Goal: Task Accomplishment & Management: Manage account settings

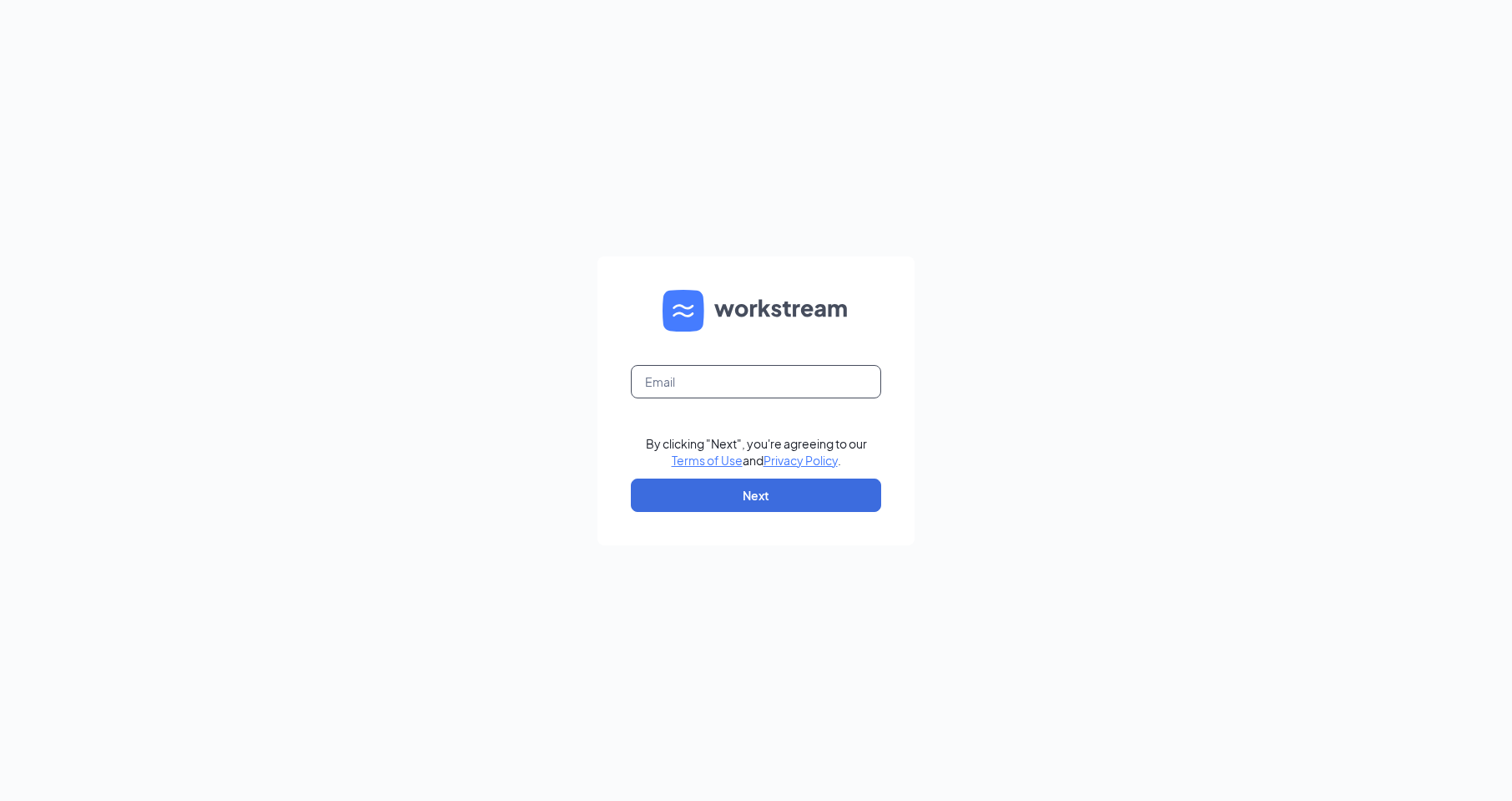
click at [715, 375] on input "text" at bounding box center [756, 382] width 250 height 34
type input "[EMAIL_ADDRESS][DOMAIN_NAME]"
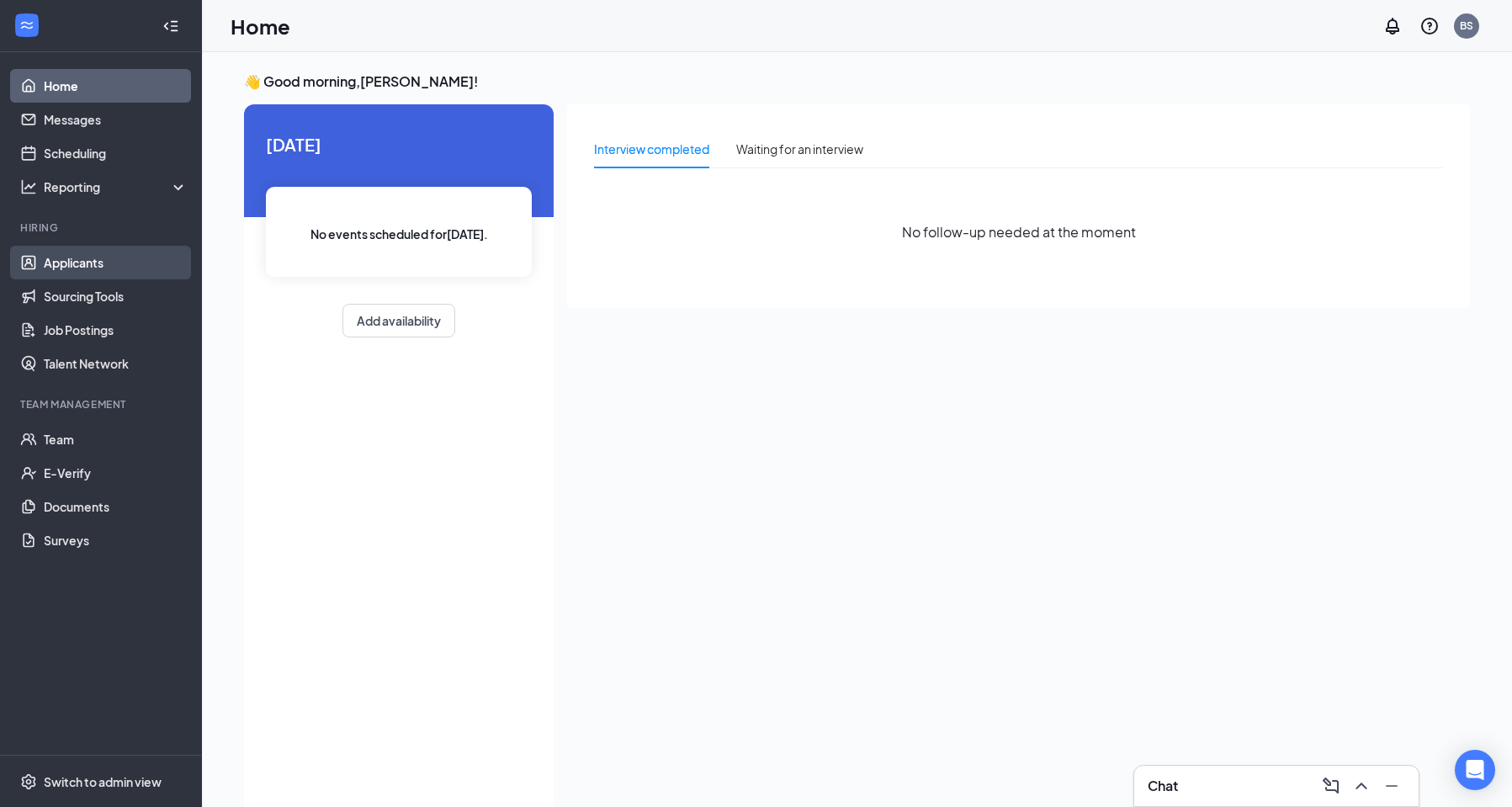
click at [58, 265] on link "Applicants" at bounding box center [116, 263] width 144 height 34
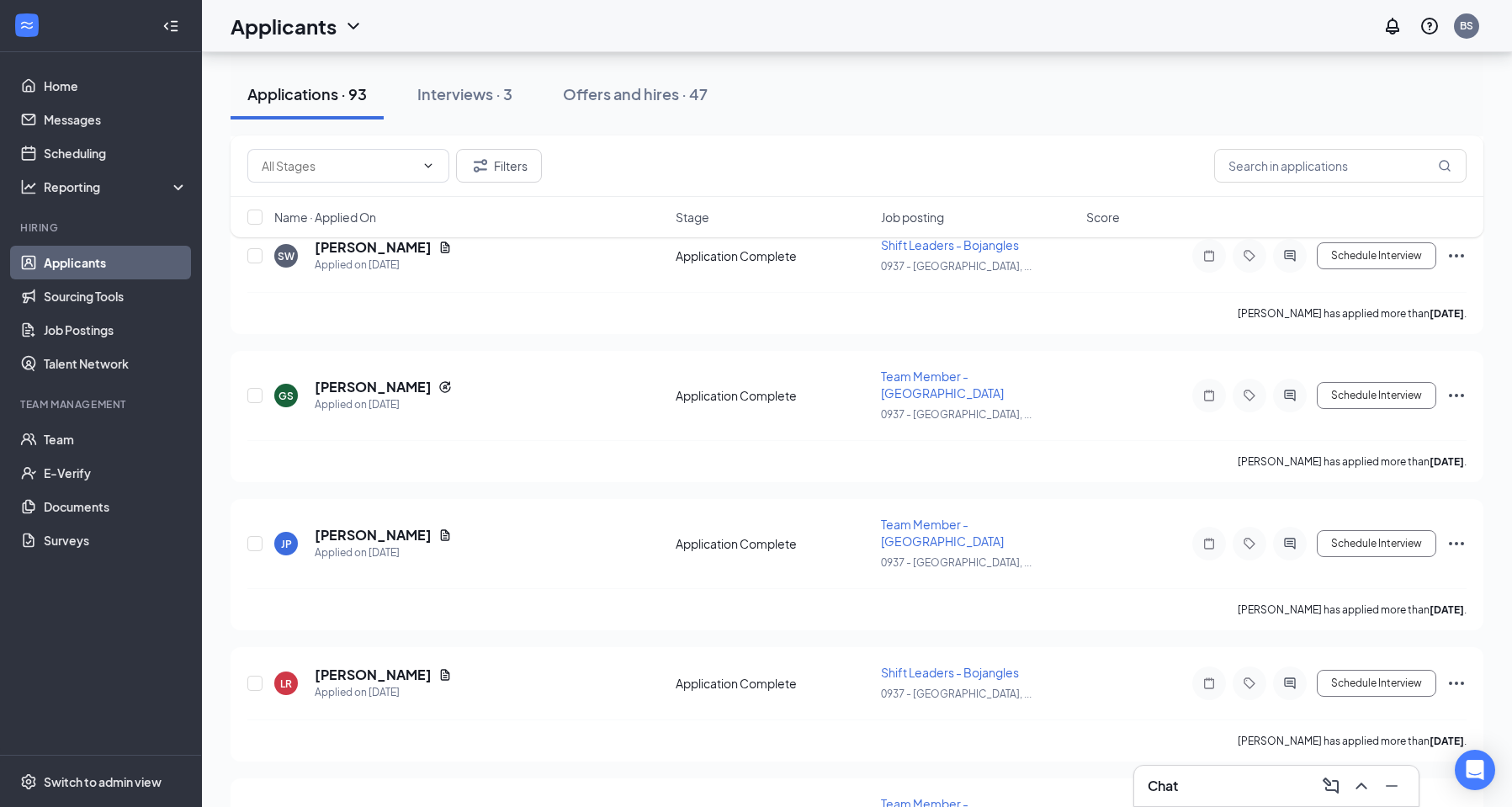
scroll to position [5888, 0]
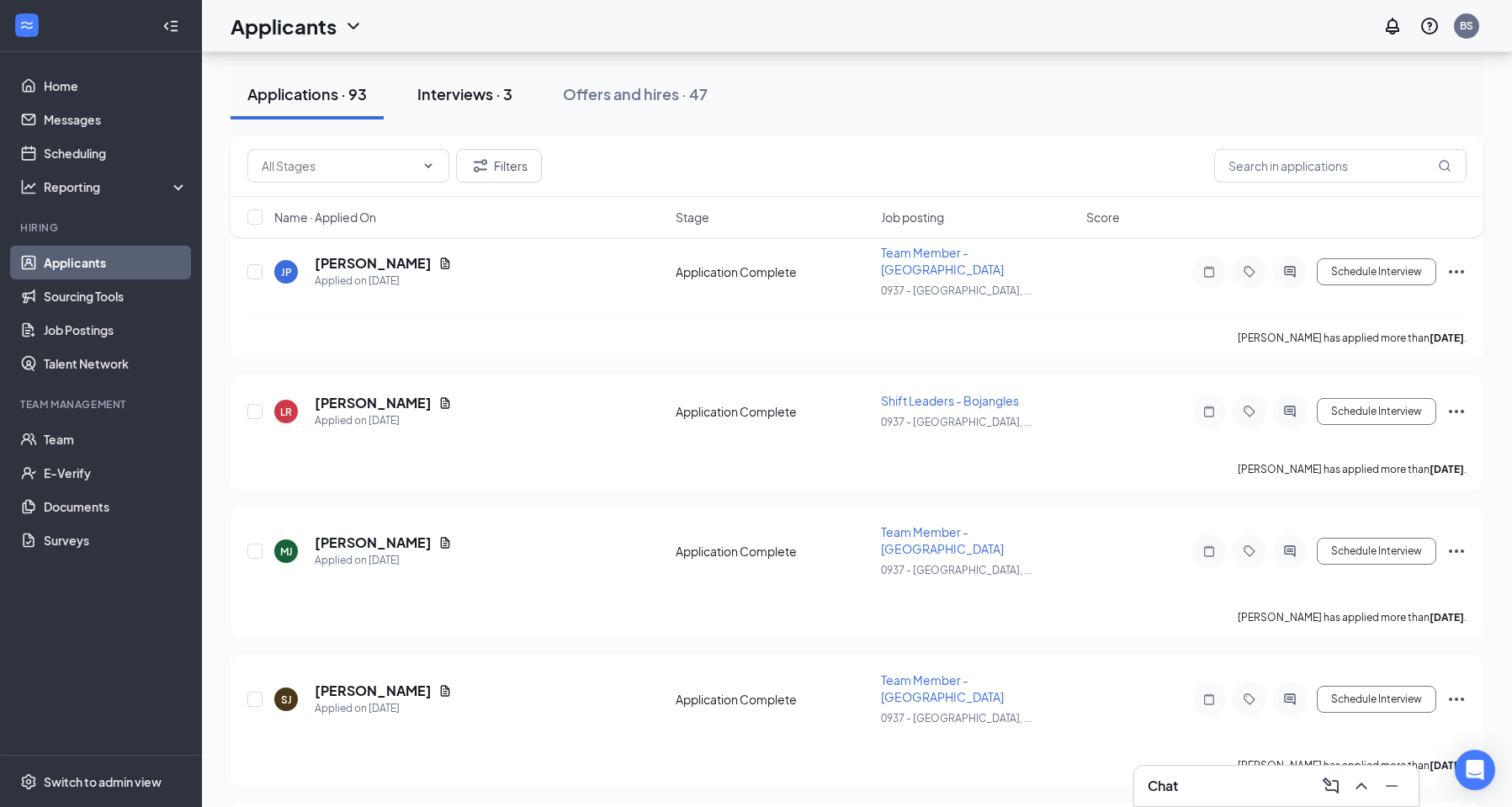
click at [482, 94] on div "Interviews · 3" at bounding box center [465, 93] width 95 height 21
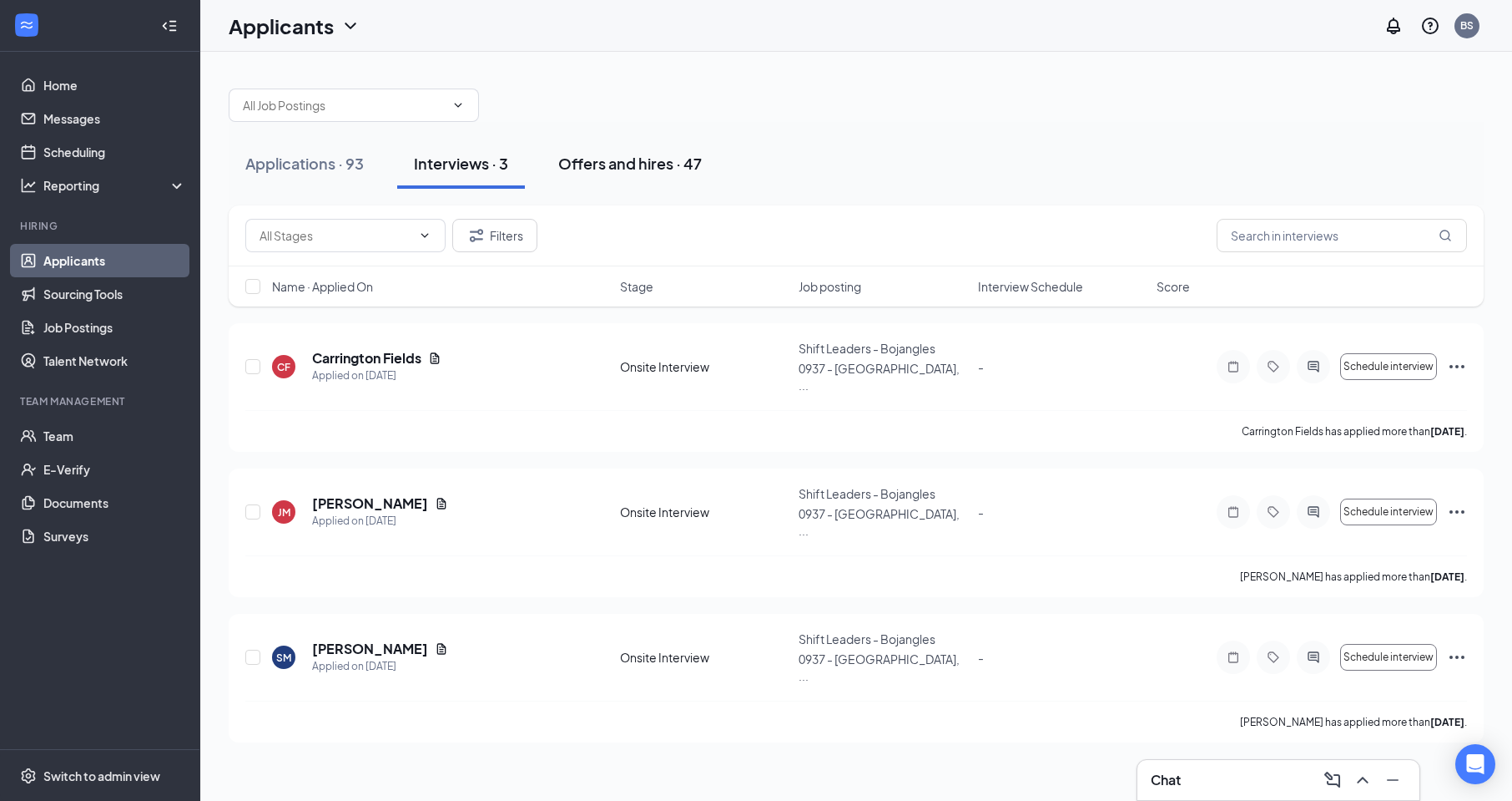
click at [568, 161] on div "Offers and hires · 47" at bounding box center [629, 163] width 144 height 21
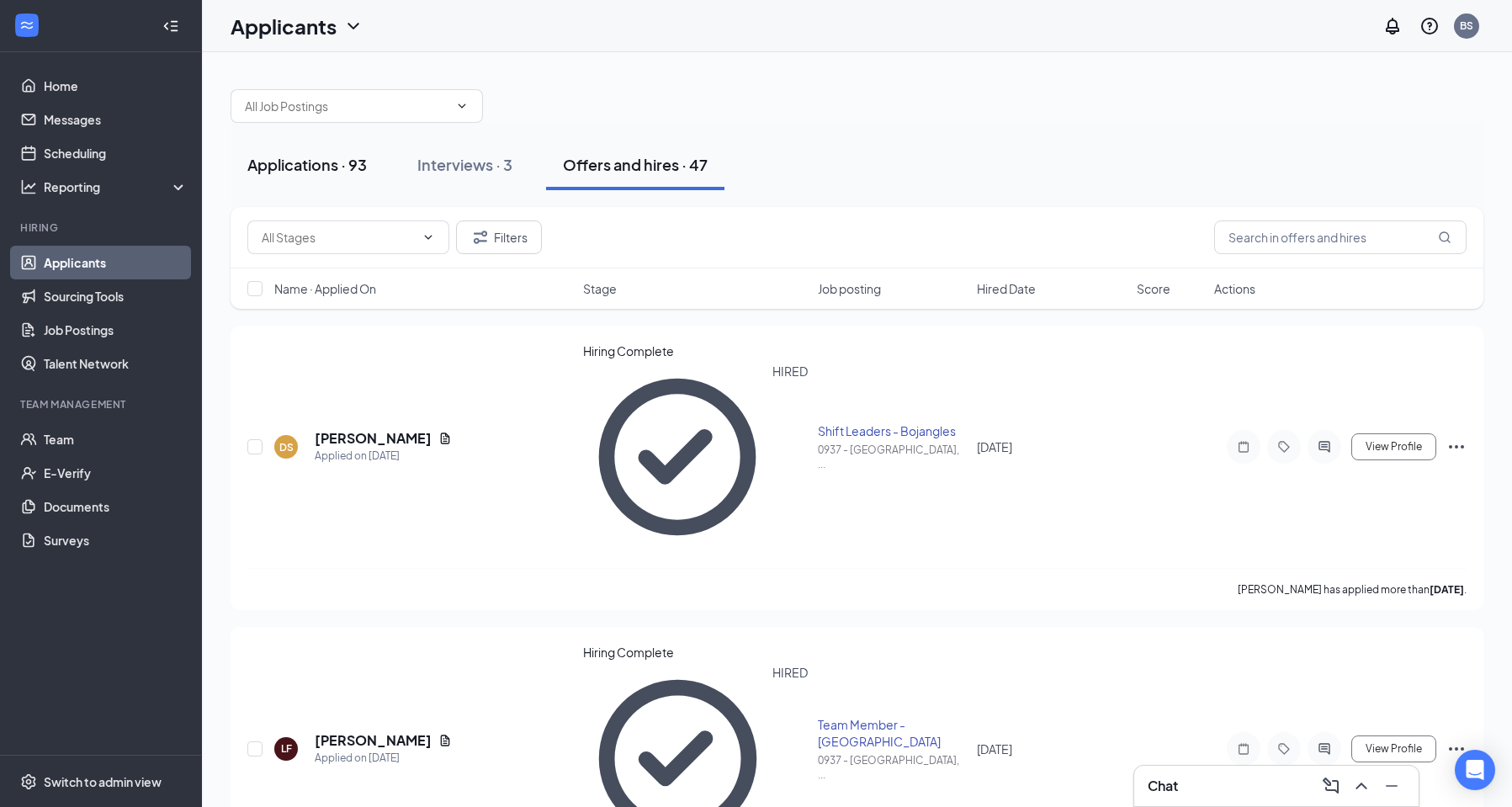
click at [324, 163] on div "Applications · 93" at bounding box center [307, 164] width 119 height 21
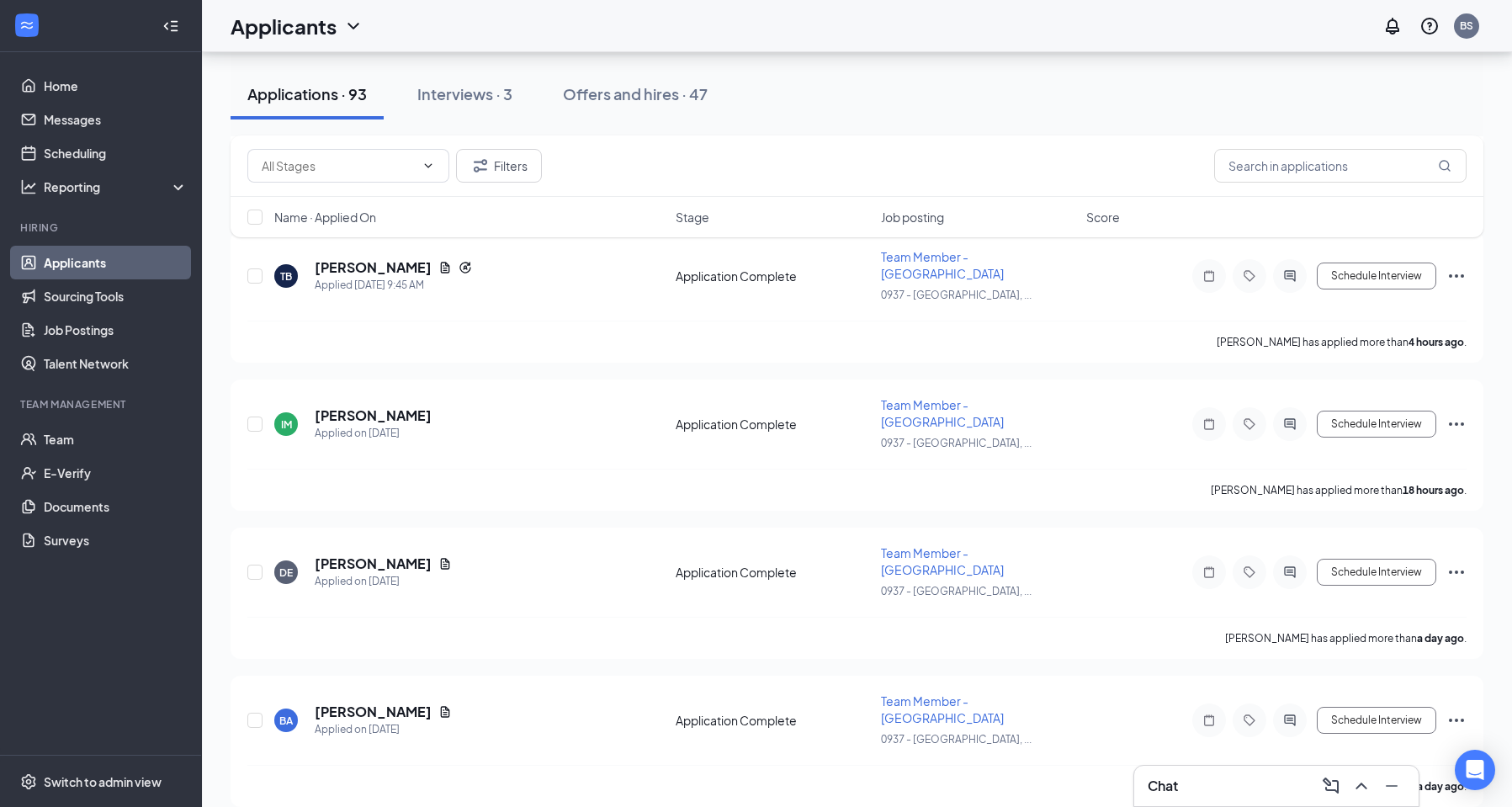
scroll to position [77, 0]
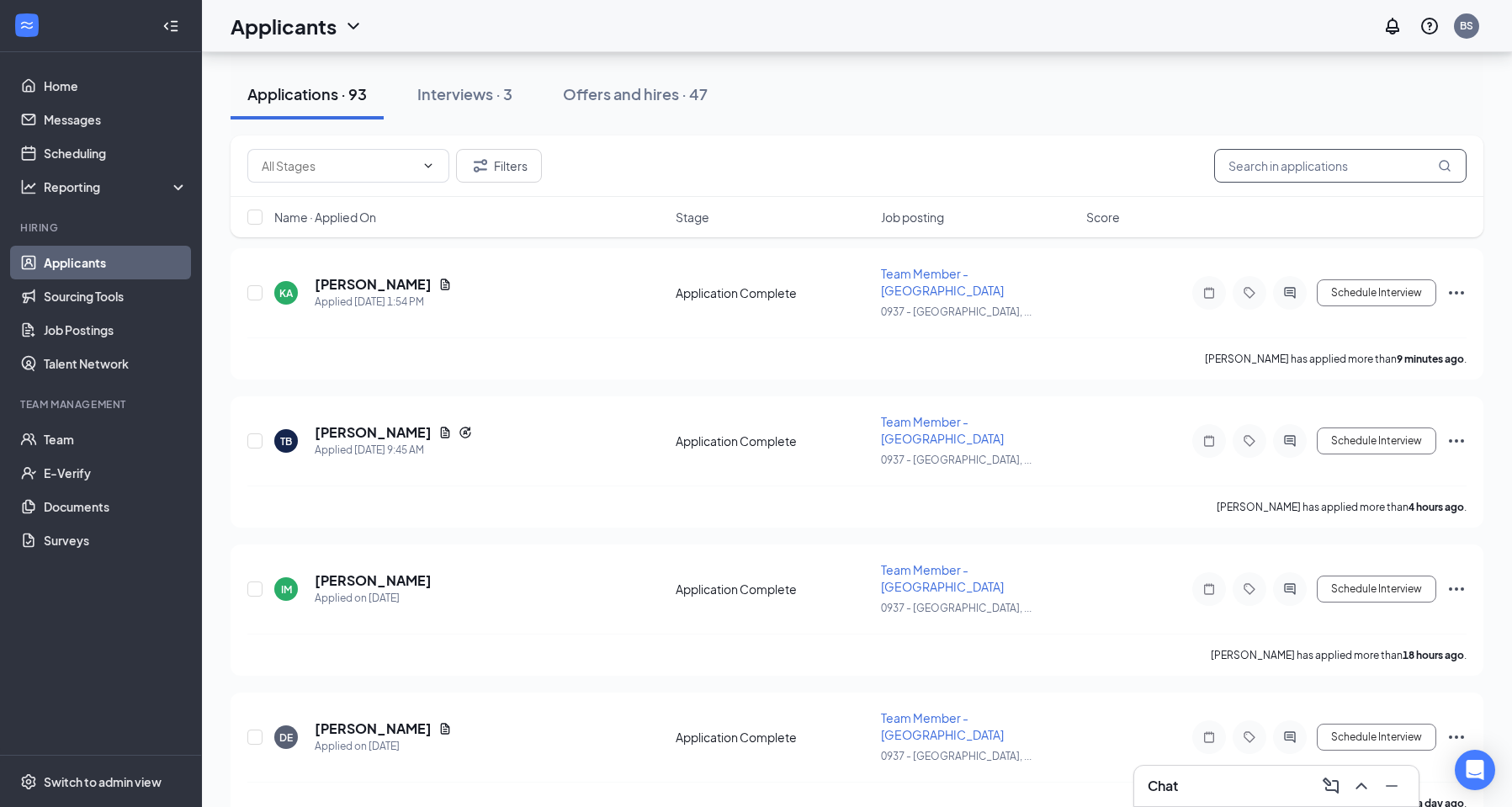
click at [1257, 176] on input "text" at bounding box center [1340, 166] width 252 height 34
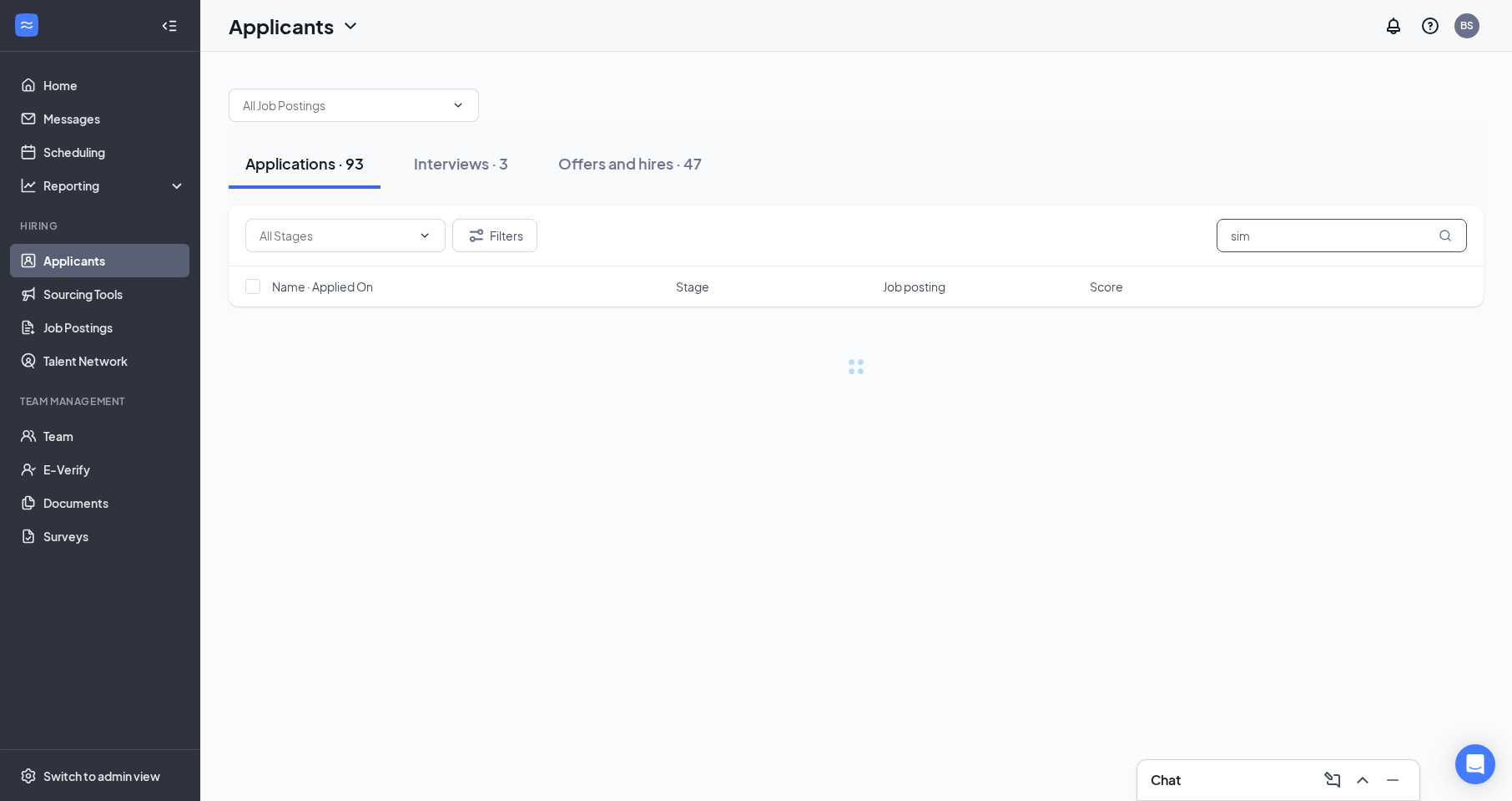
type input "[PERSON_NAME]"
